Goal: Transaction & Acquisition: Purchase product/service

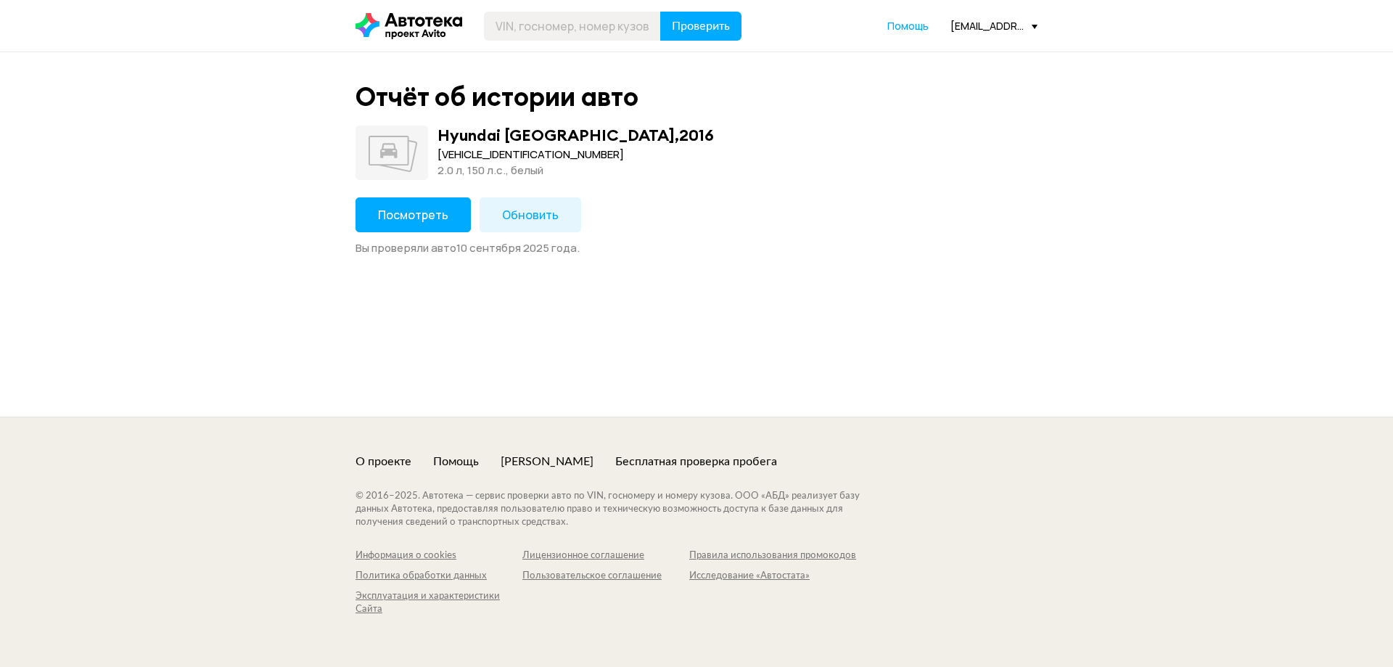
click at [438, 216] on span "Посмотреть" at bounding box center [413, 215] width 70 height 16
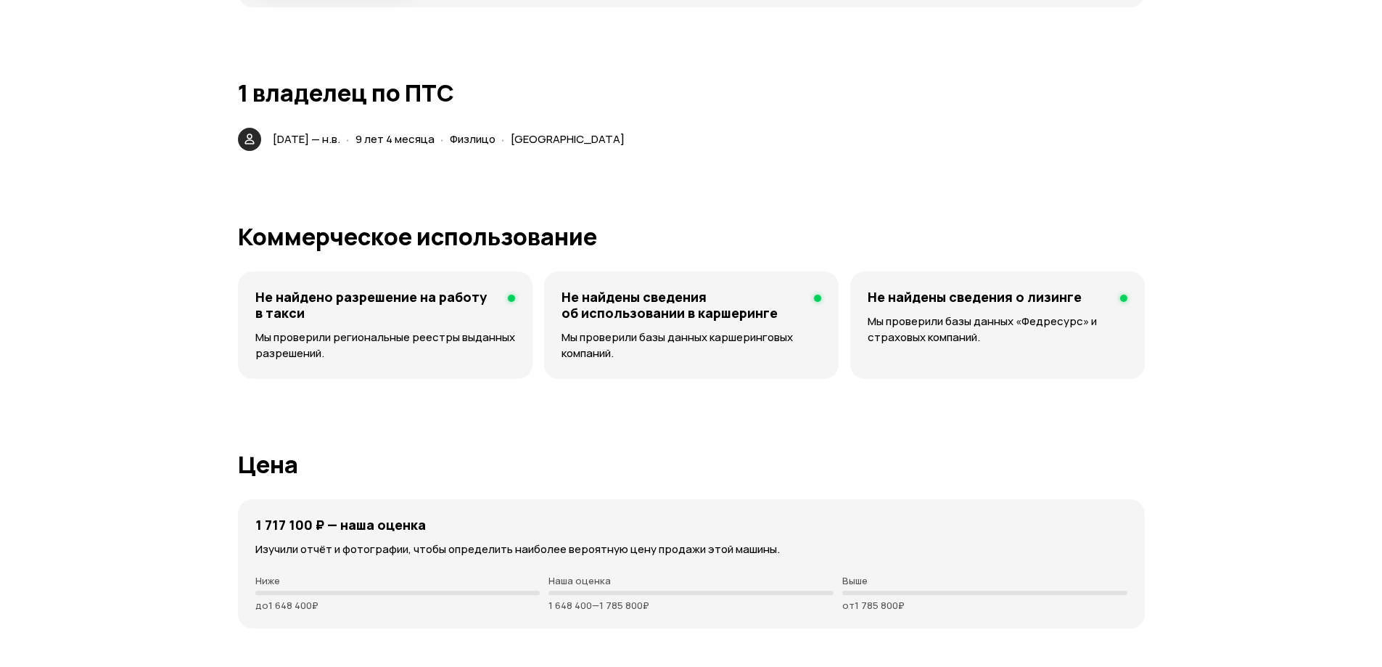
scroll to position [3193, 0]
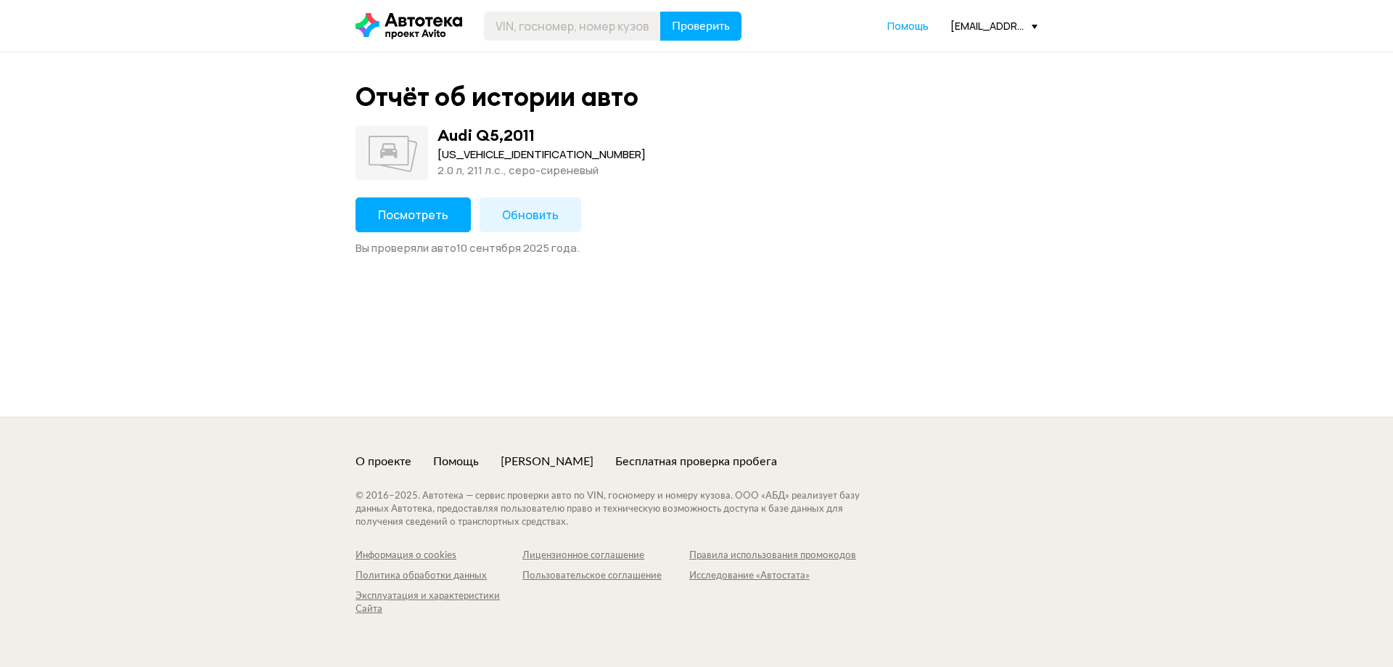
click at [508, 213] on span "Обновить" at bounding box center [530, 215] width 57 height 16
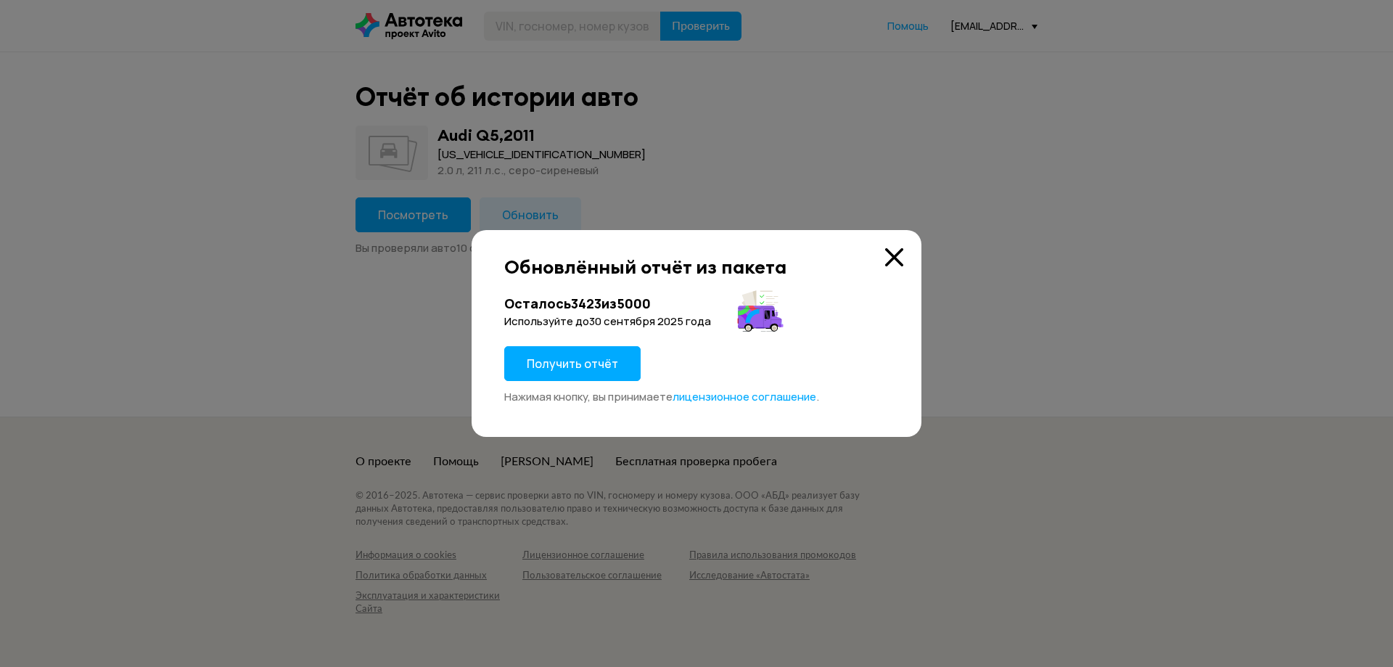
click at [895, 258] on icon at bounding box center [894, 257] width 18 height 18
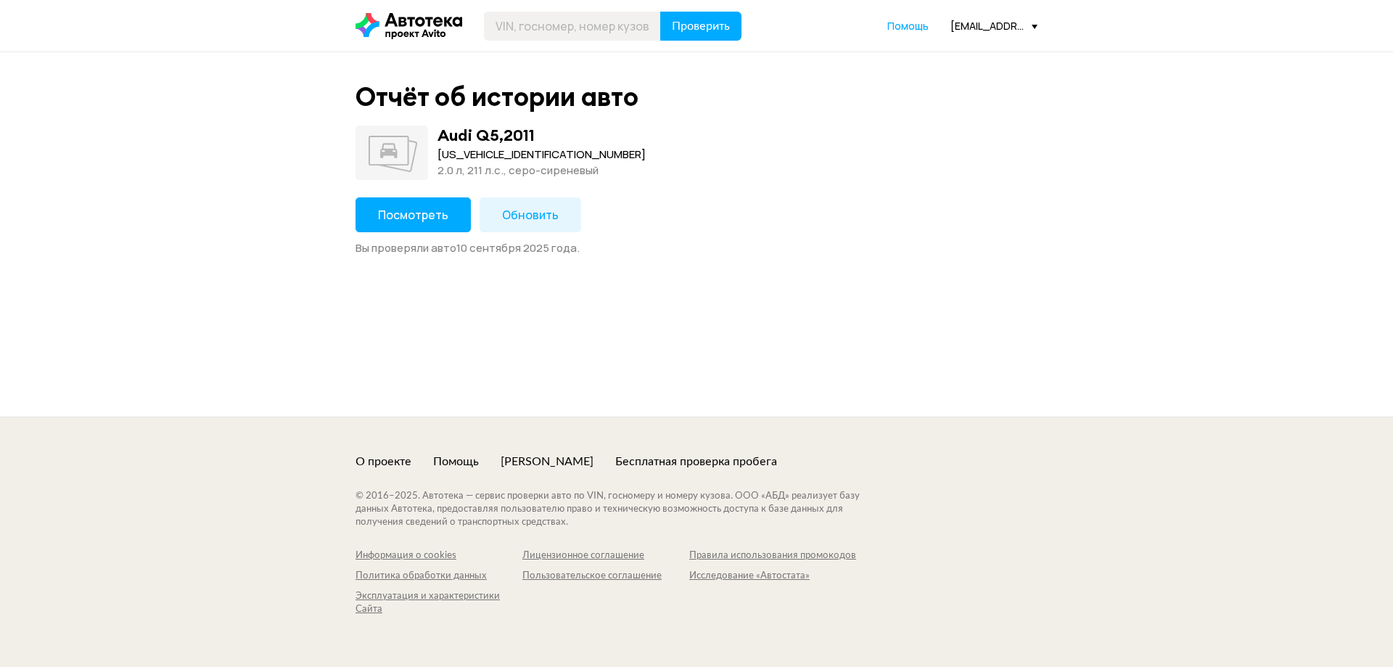
click at [413, 227] on button "Посмотреть" at bounding box center [413, 214] width 115 height 35
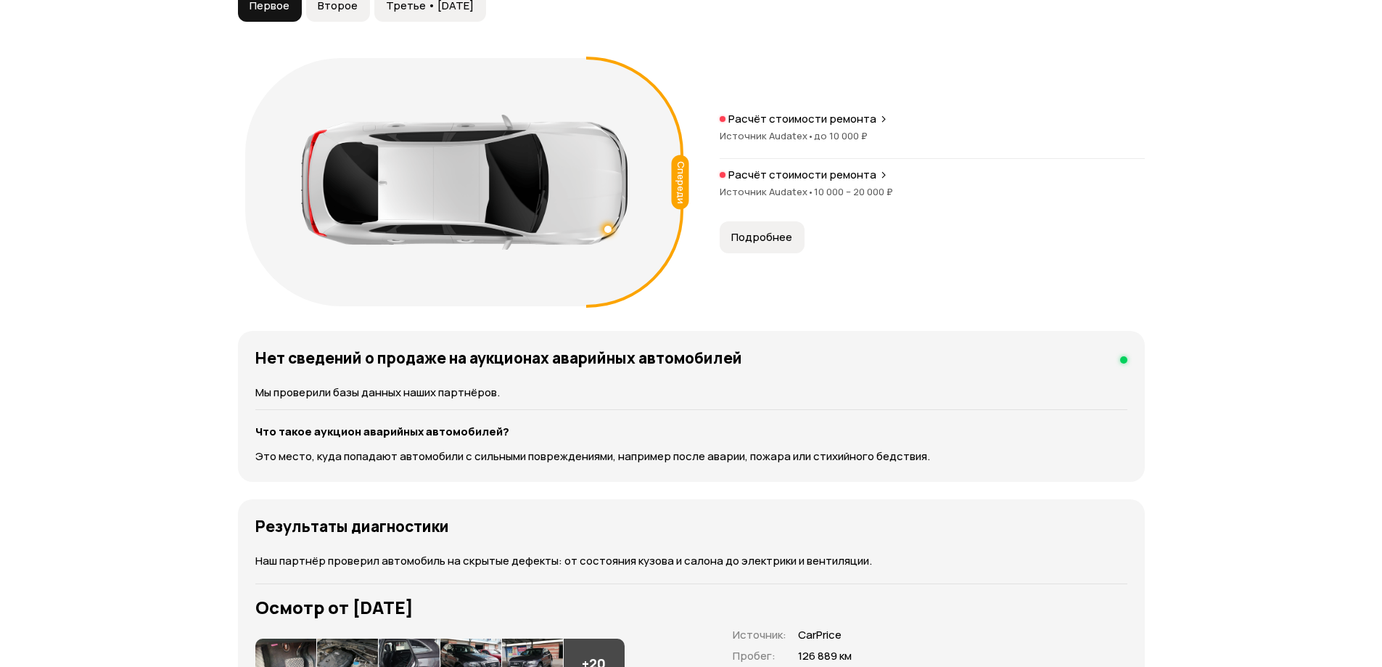
scroll to position [1451, 0]
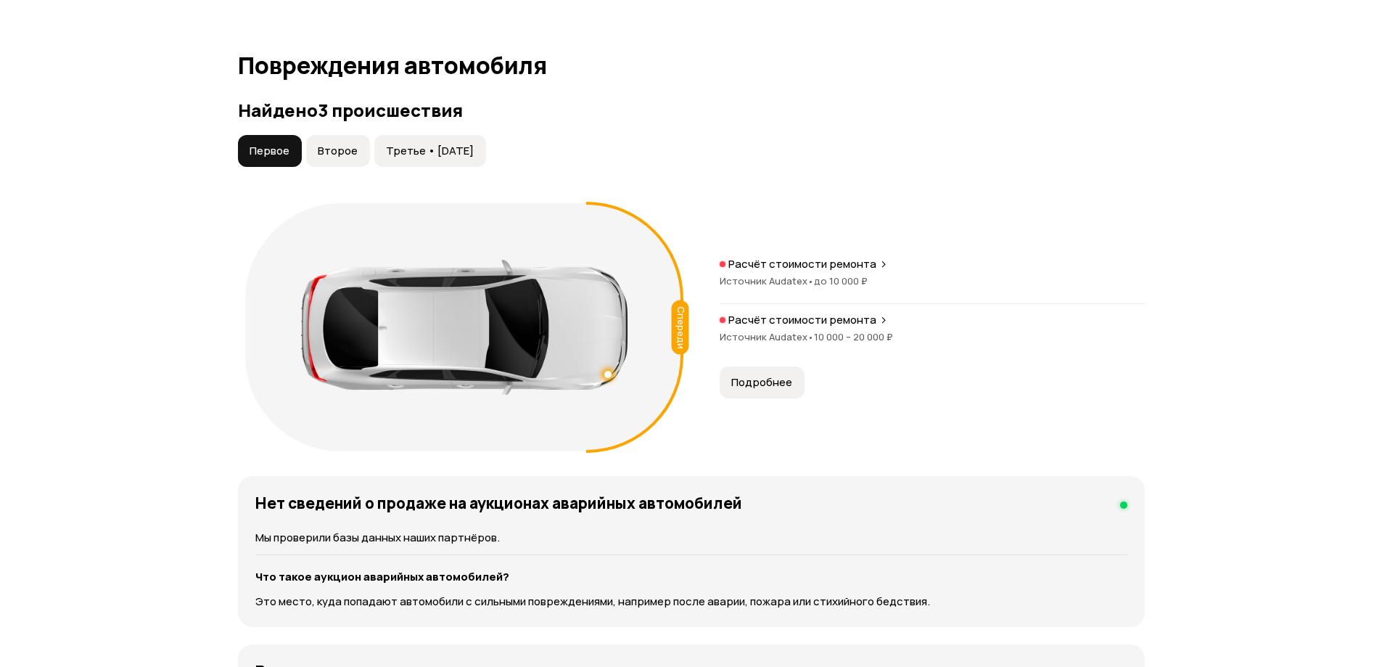
click at [350, 163] on button "Второе" at bounding box center [338, 151] width 64 height 32
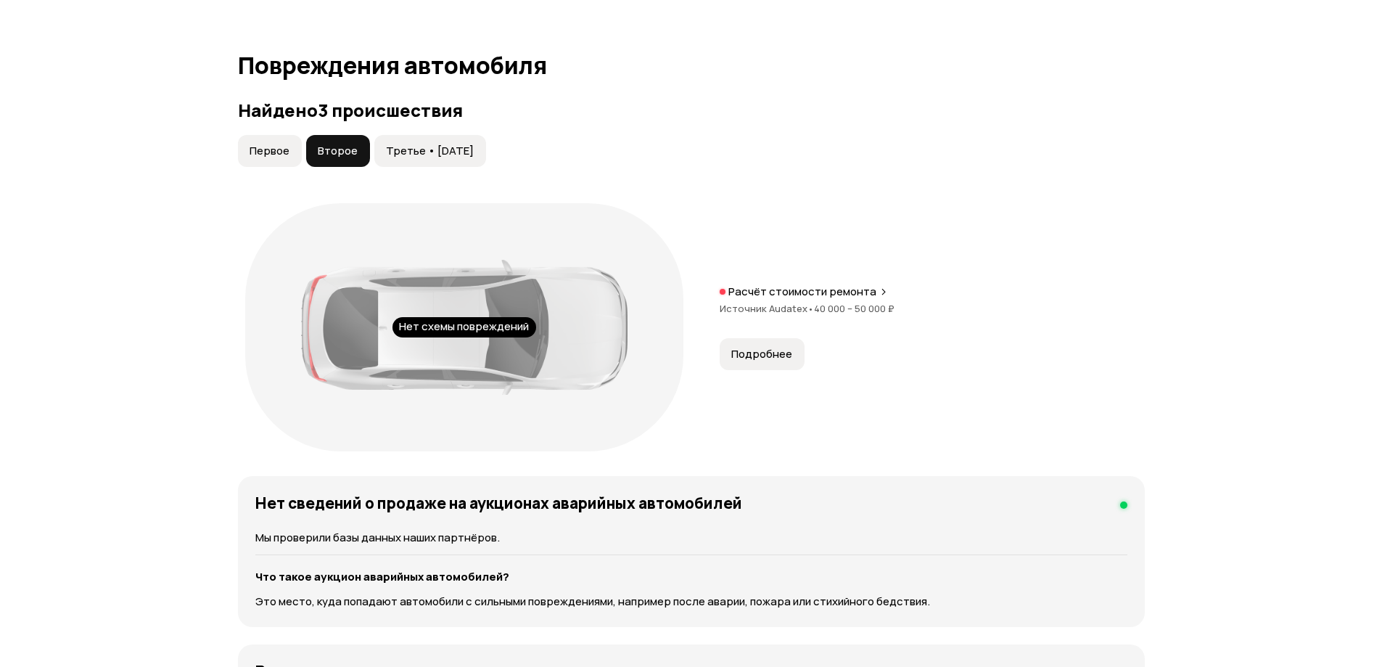
click at [412, 152] on span "Третье • 06 фев 2018" at bounding box center [430, 151] width 88 height 15
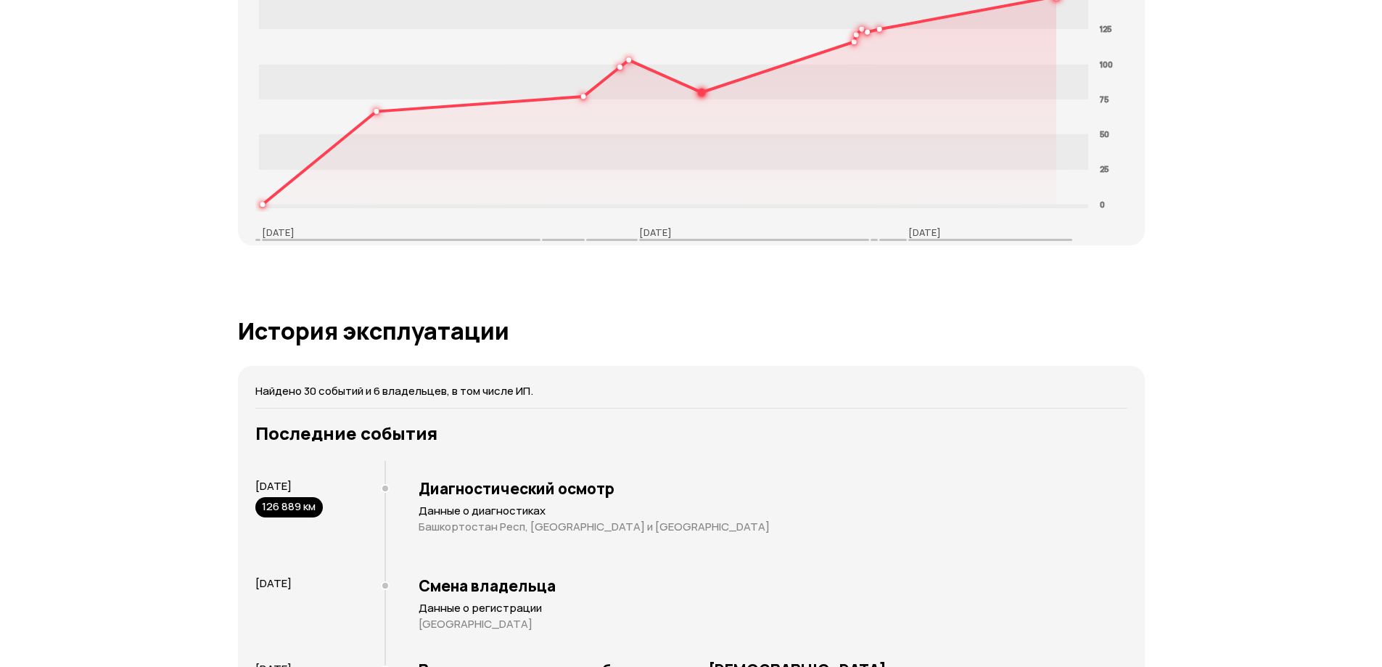
scroll to position [2395, 0]
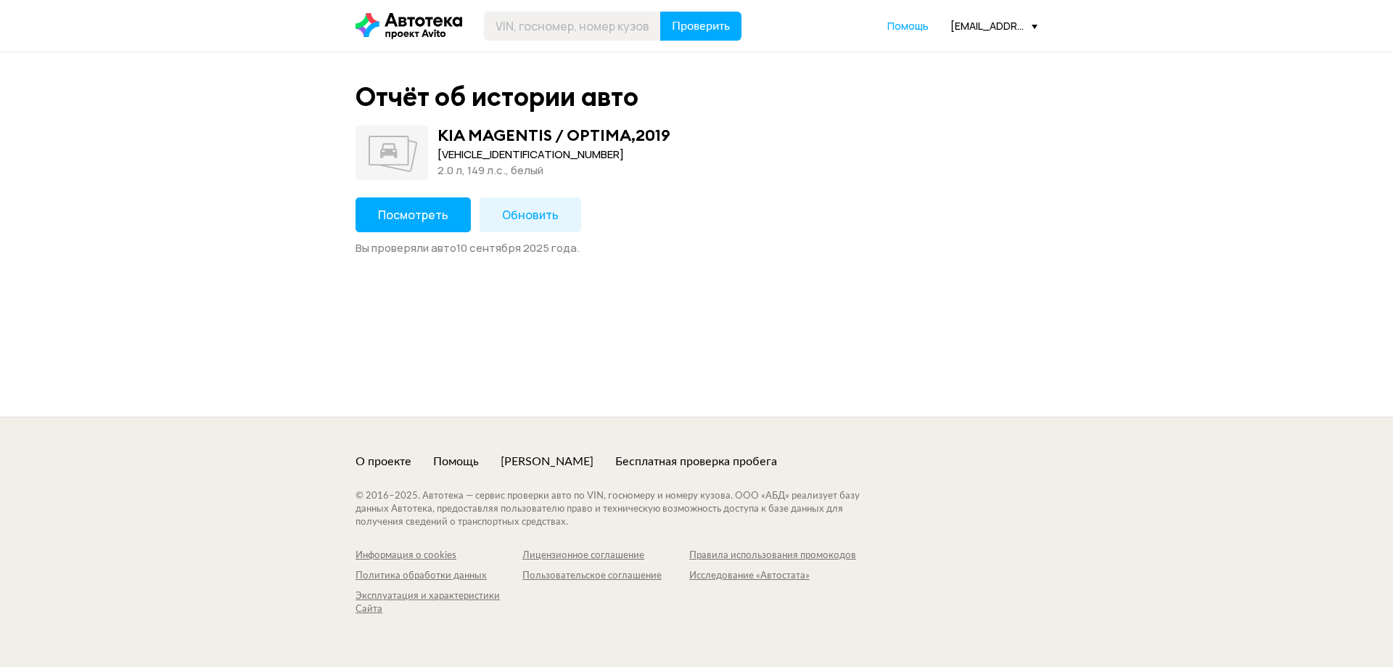
click at [414, 219] on span "Посмотреть" at bounding box center [413, 215] width 70 height 16
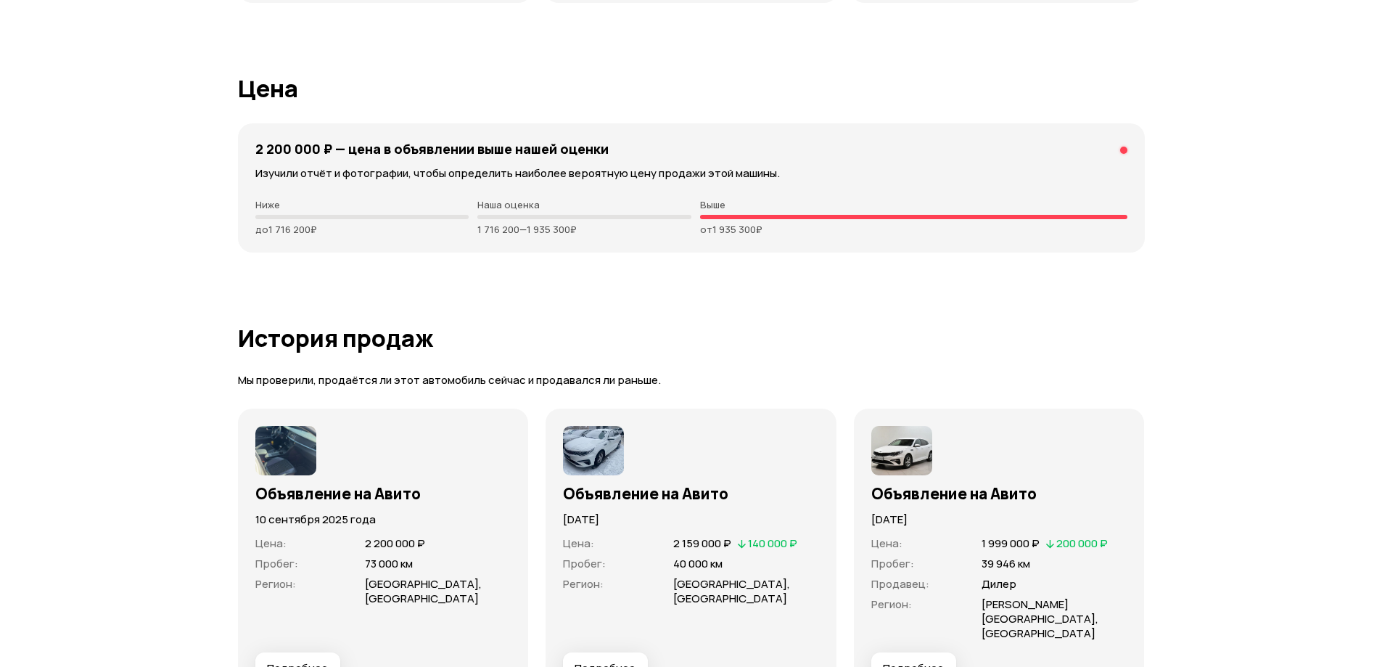
scroll to position [3701, 0]
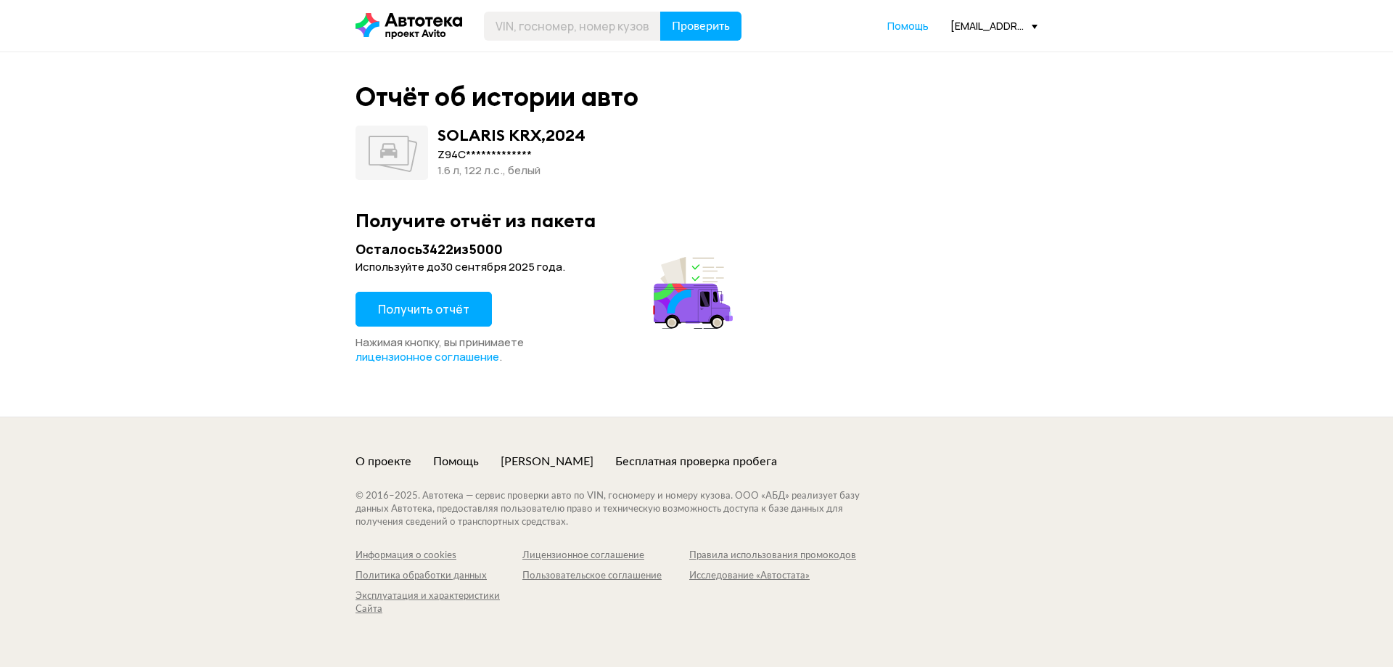
click at [412, 316] on span "Получить отчёт" at bounding box center [423, 309] width 91 height 16
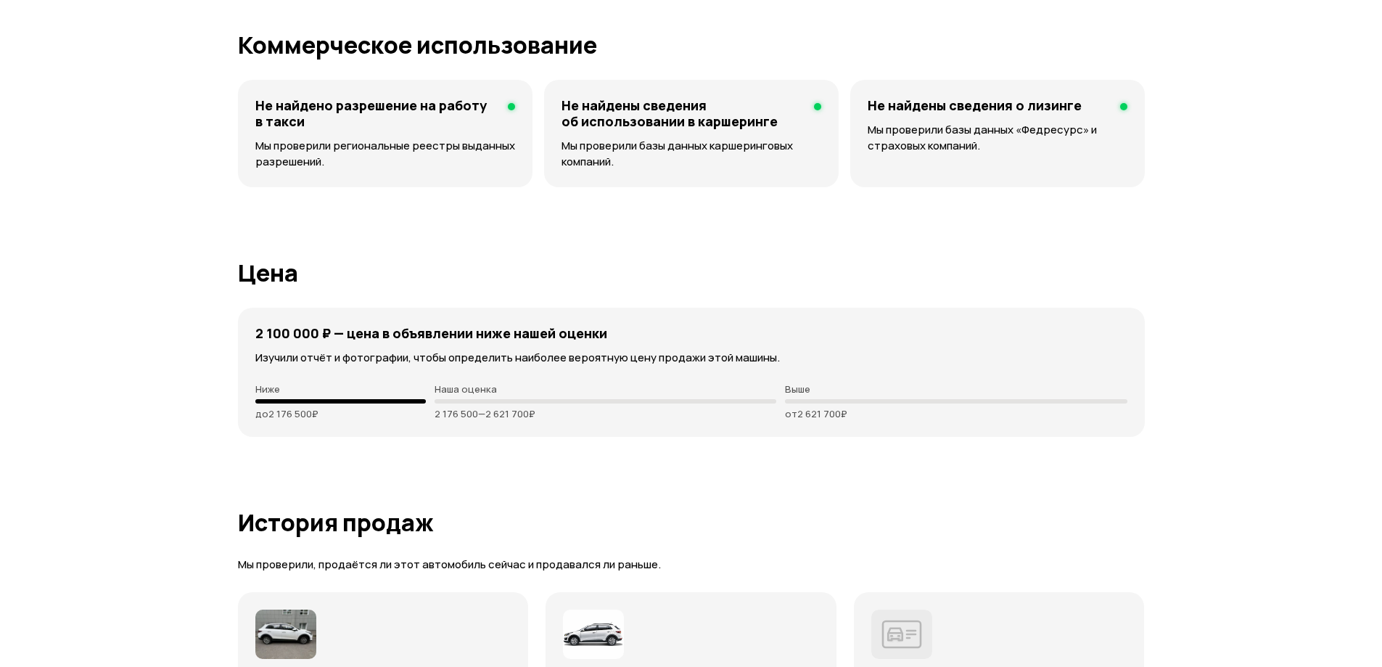
scroll to position [3701, 0]
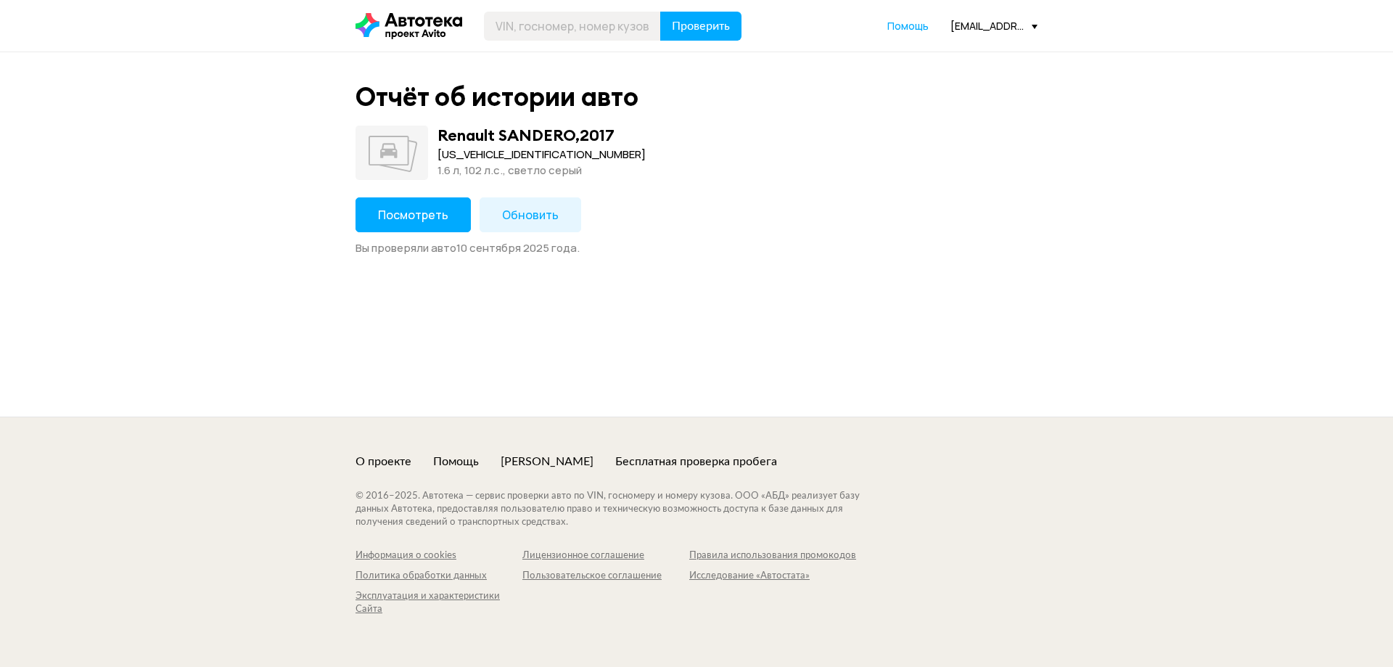
click at [426, 221] on span "Посмотреть" at bounding box center [413, 215] width 70 height 16
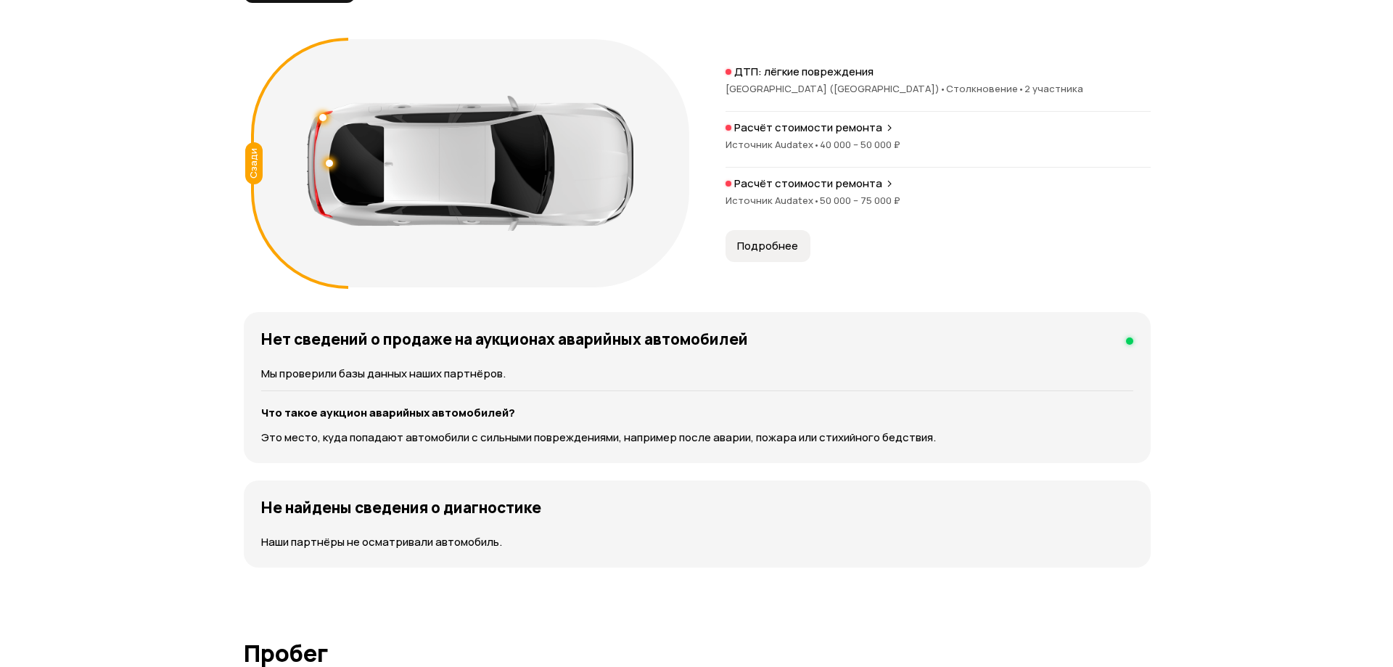
scroll to position [1596, 0]
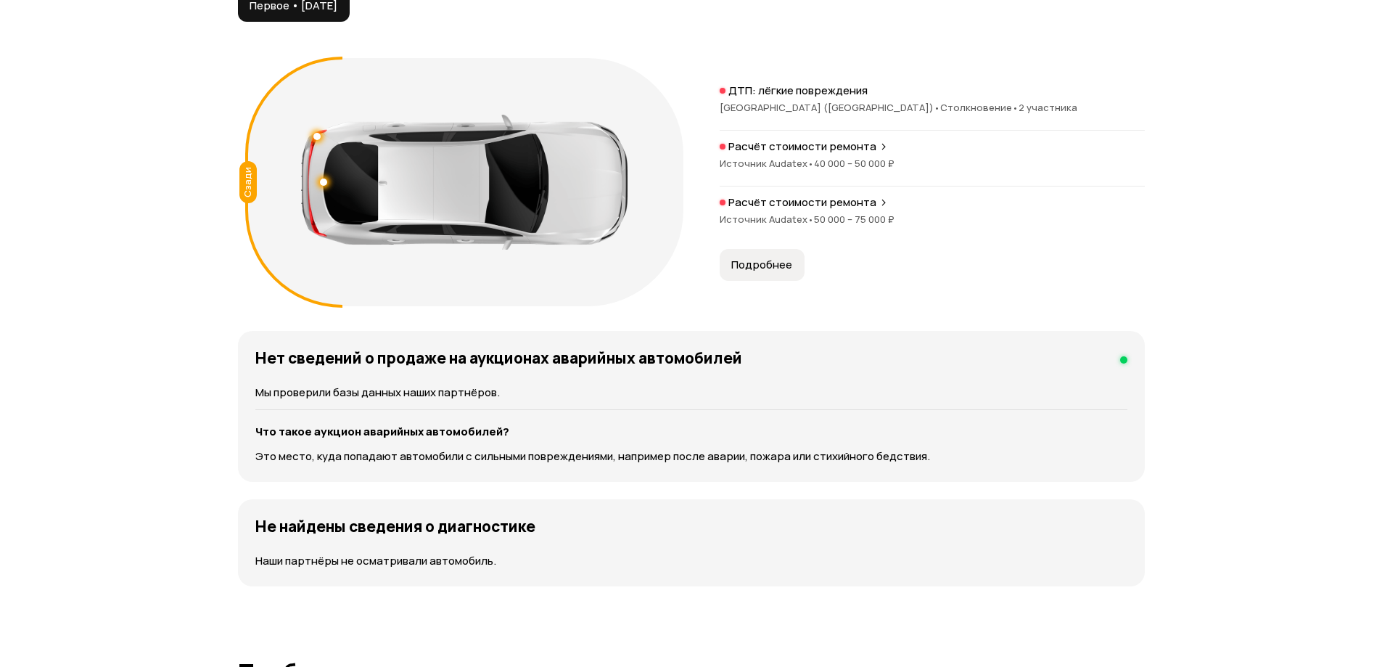
click at [743, 266] on span "Подробнее" at bounding box center [761, 265] width 61 height 15
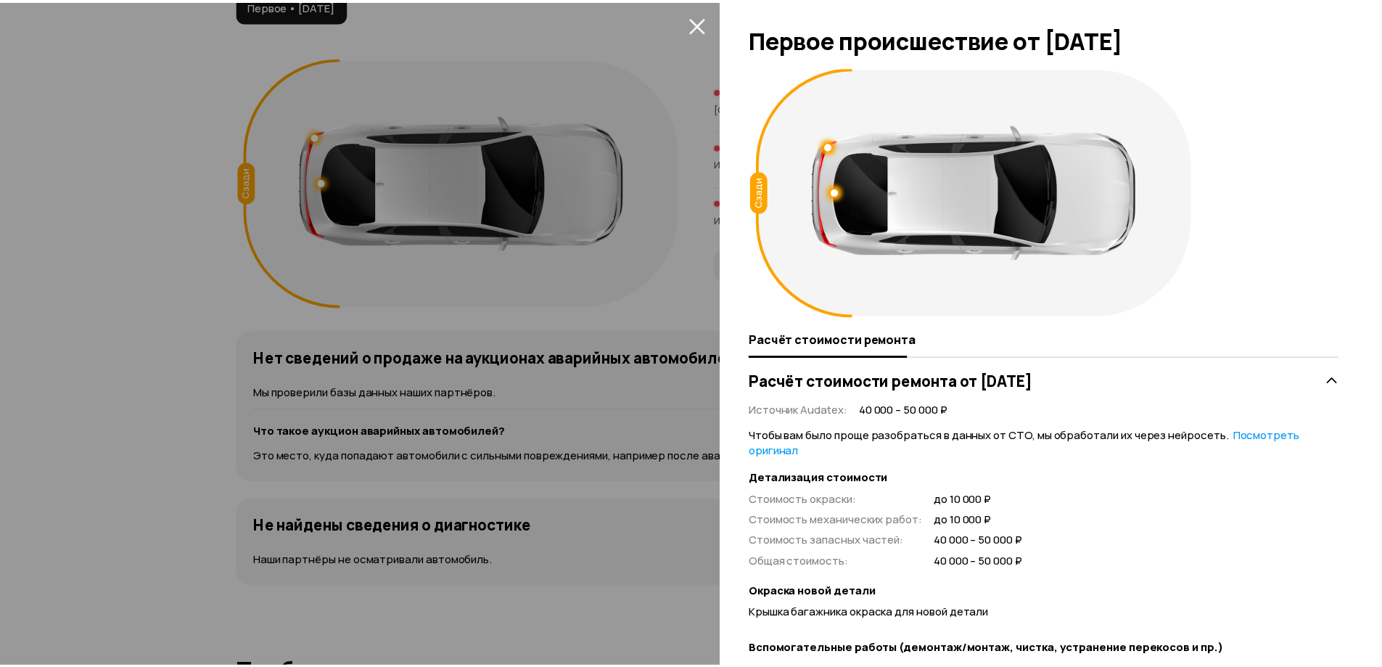
scroll to position [0, 0]
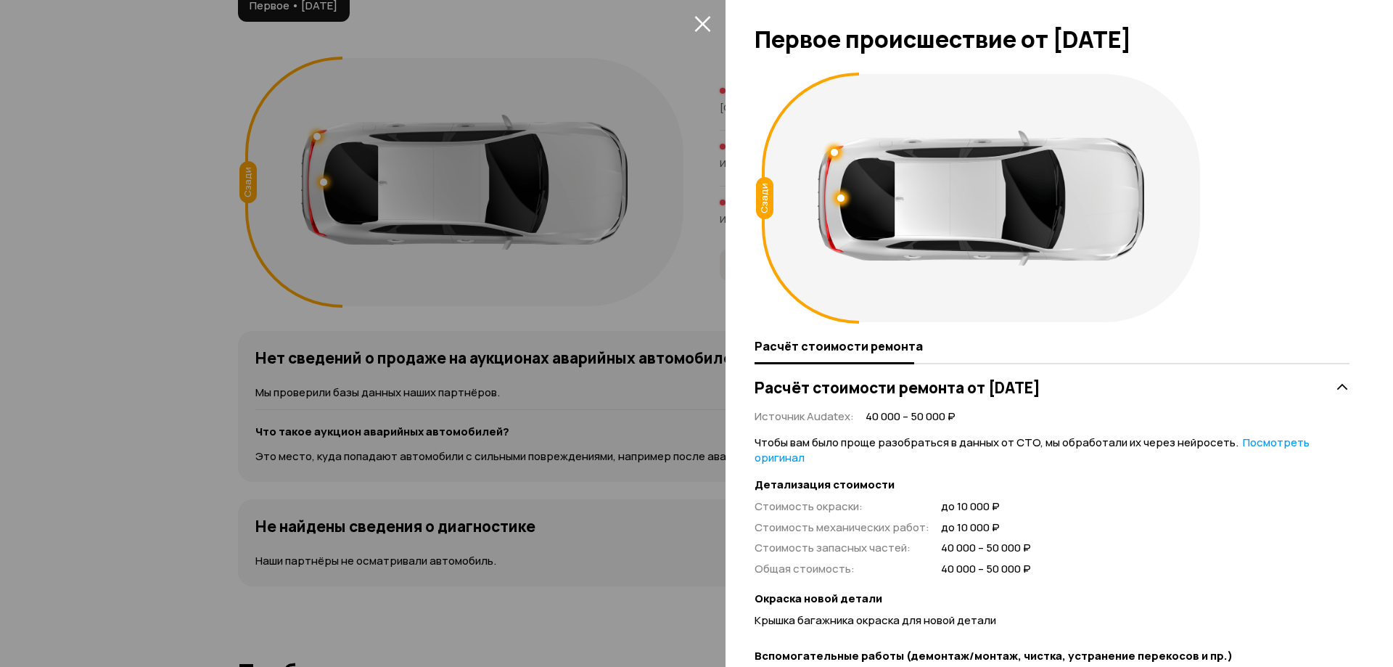
click at [697, 26] on icon "закрыть" at bounding box center [702, 23] width 17 height 17
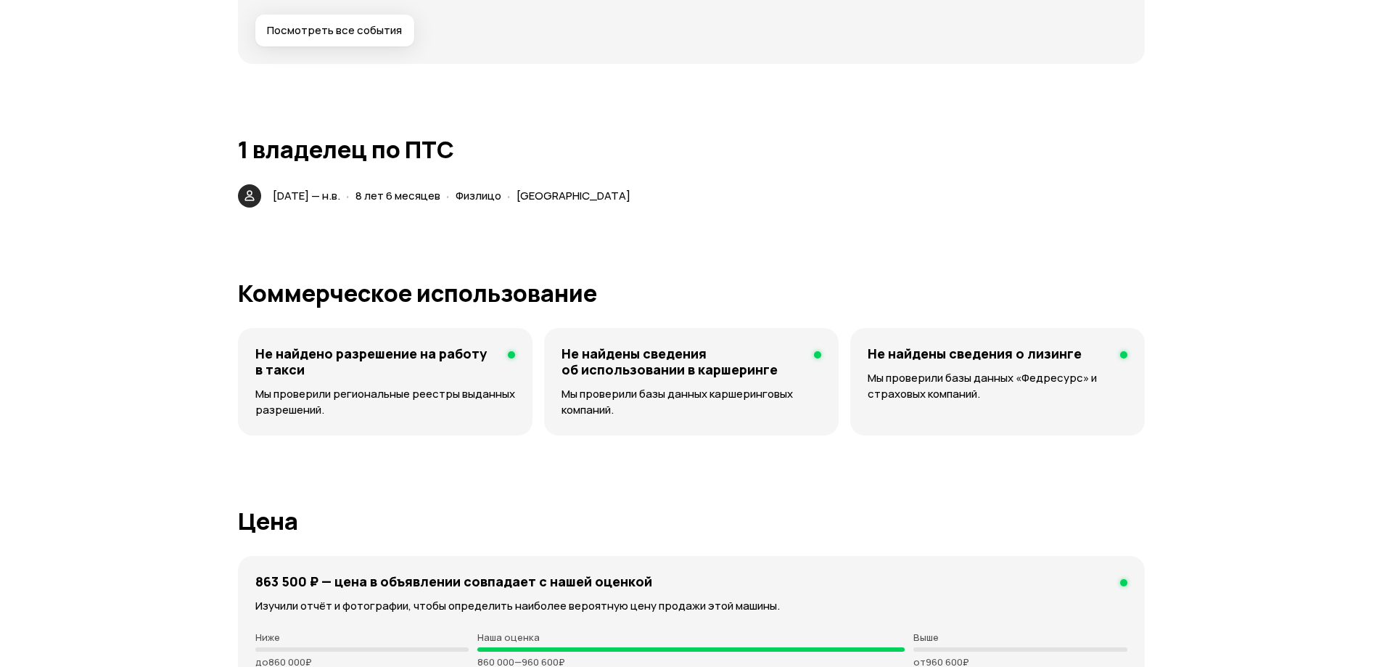
scroll to position [3338, 0]
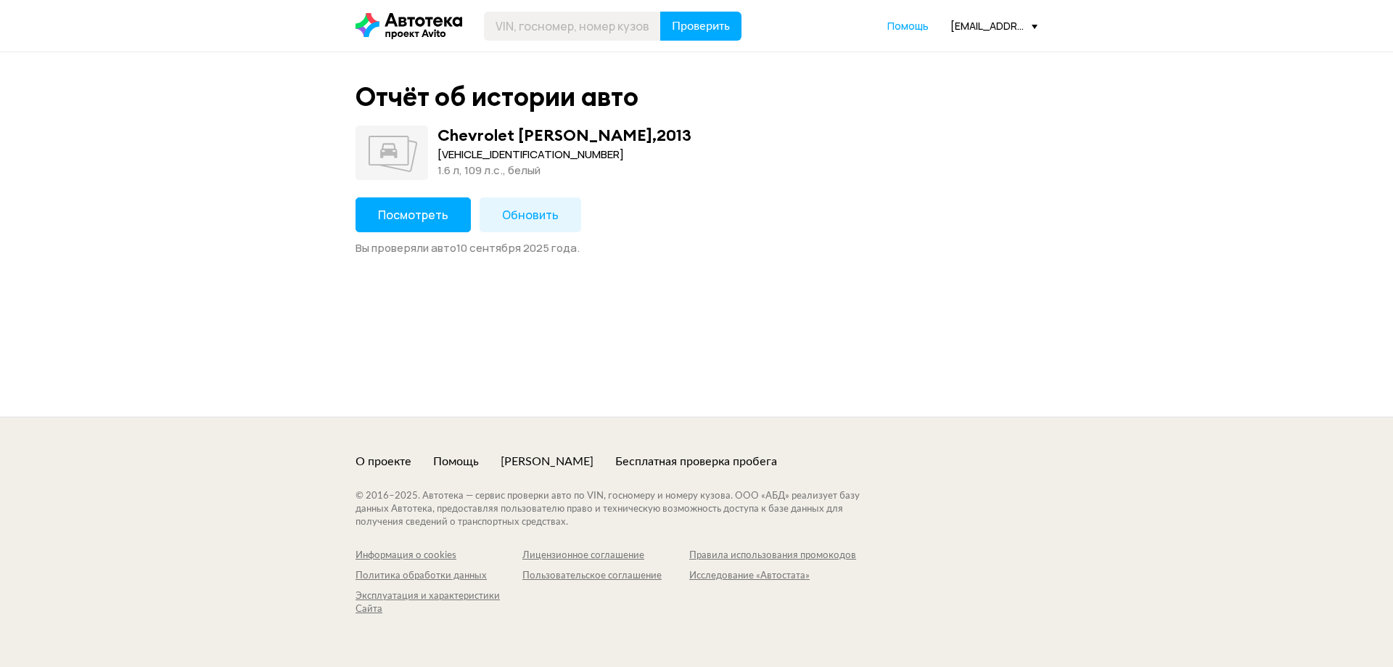
click at [417, 218] on span "Посмотреть" at bounding box center [413, 215] width 70 height 16
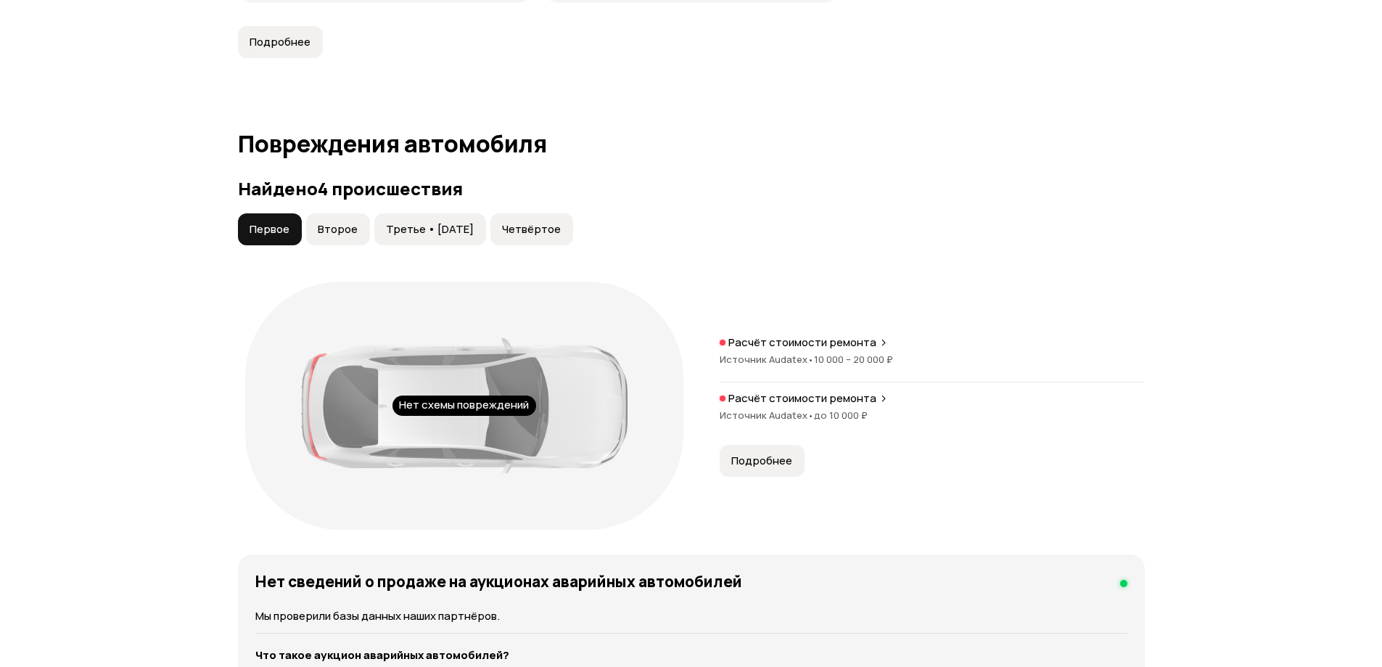
scroll to position [1379, 0]
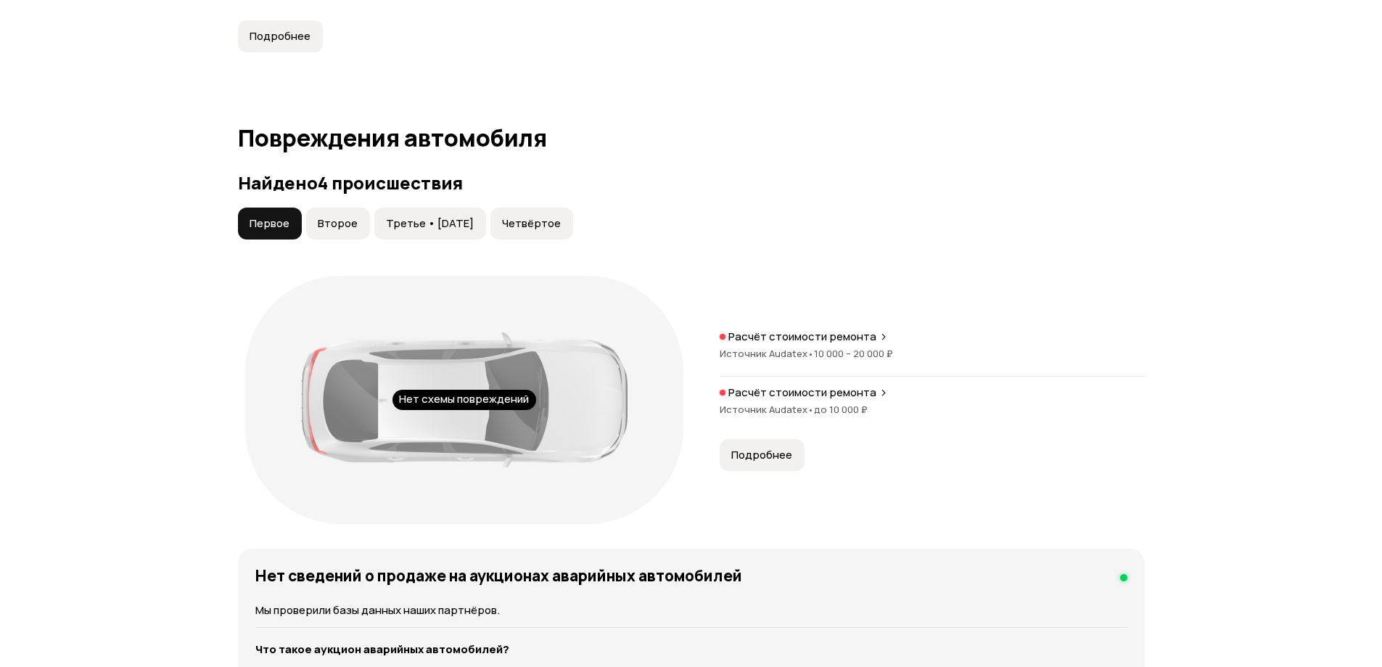
click at [348, 221] on span "Второе" at bounding box center [338, 223] width 40 height 15
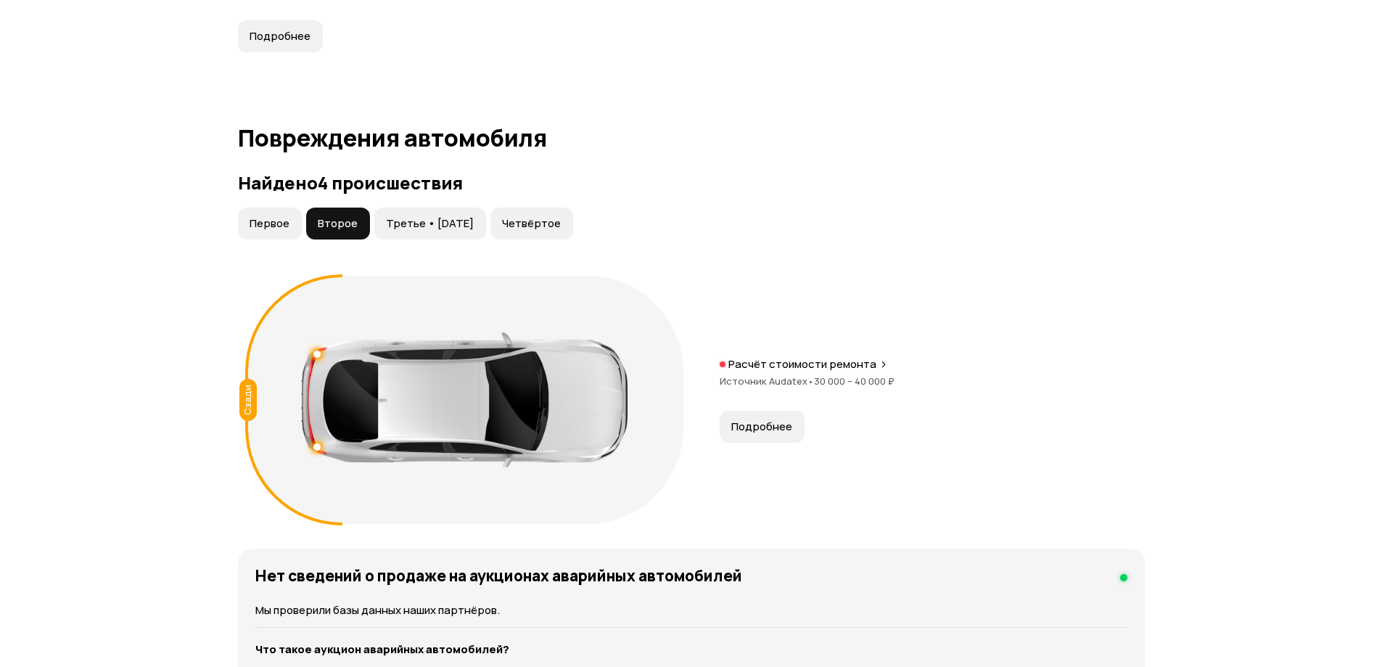
click at [398, 221] on span "Третье • 11 июн 2015" at bounding box center [430, 223] width 88 height 15
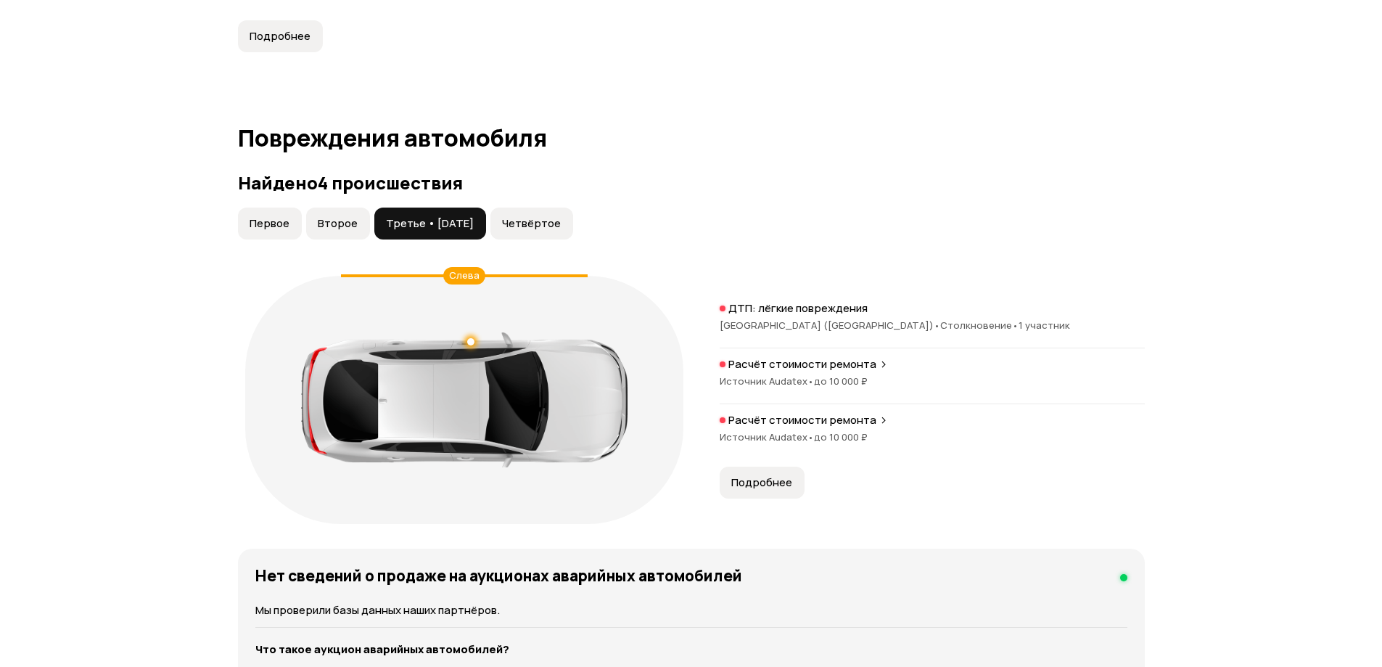
click at [530, 223] on span "Четвёртое" at bounding box center [531, 223] width 59 height 15
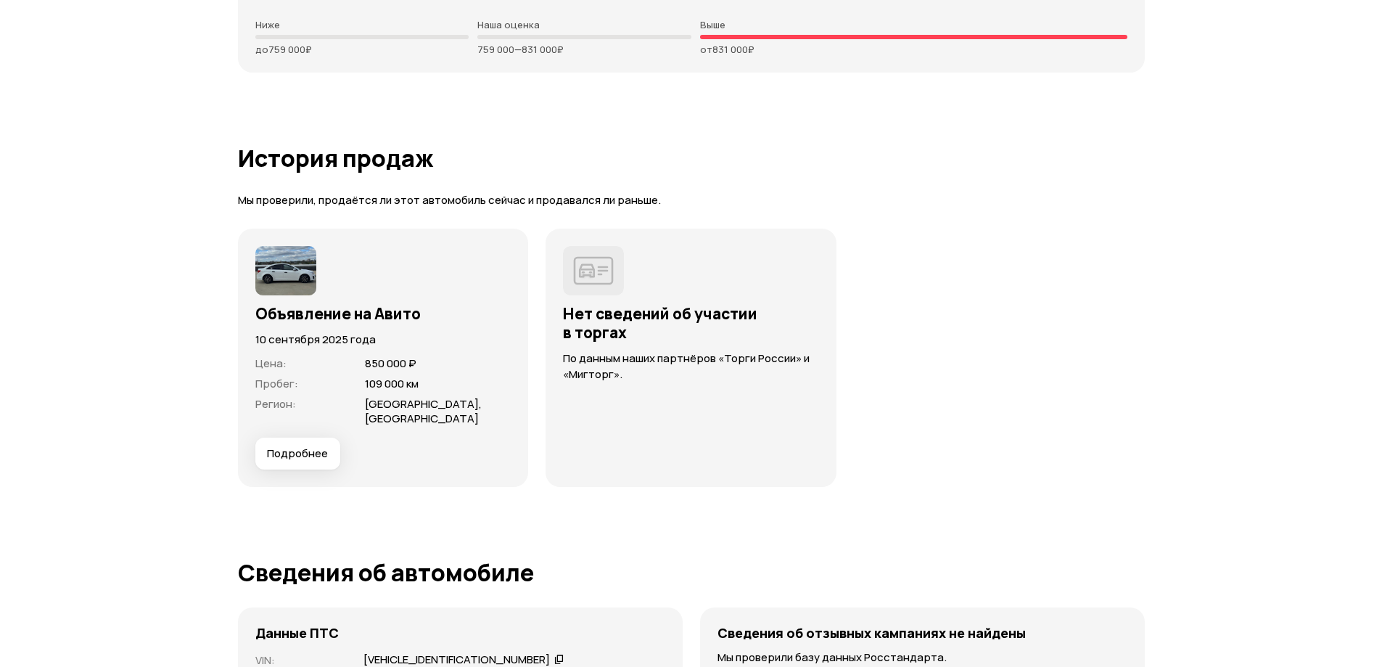
scroll to position [3773, 0]
